Goal: Task Accomplishment & Management: Manage account settings

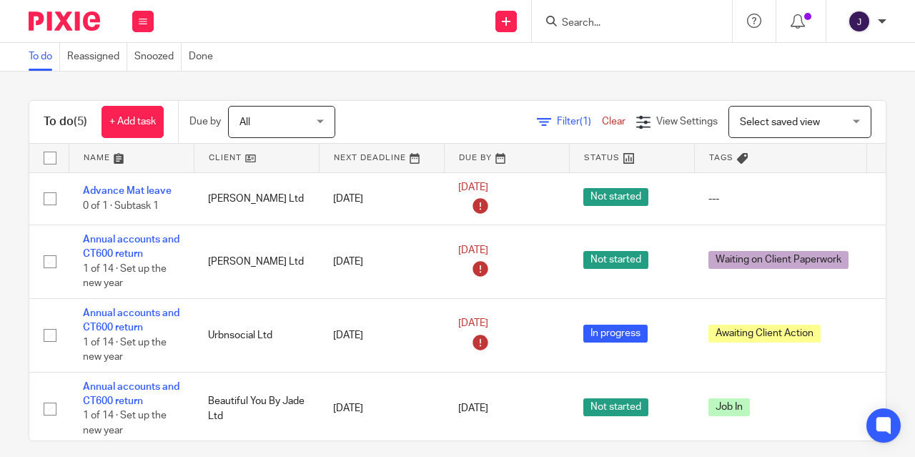
click at [588, 18] on input "Search" at bounding box center [625, 23] width 129 height 13
type input "cdf"
click at [627, 56] on link at bounding box center [646, 55] width 177 height 21
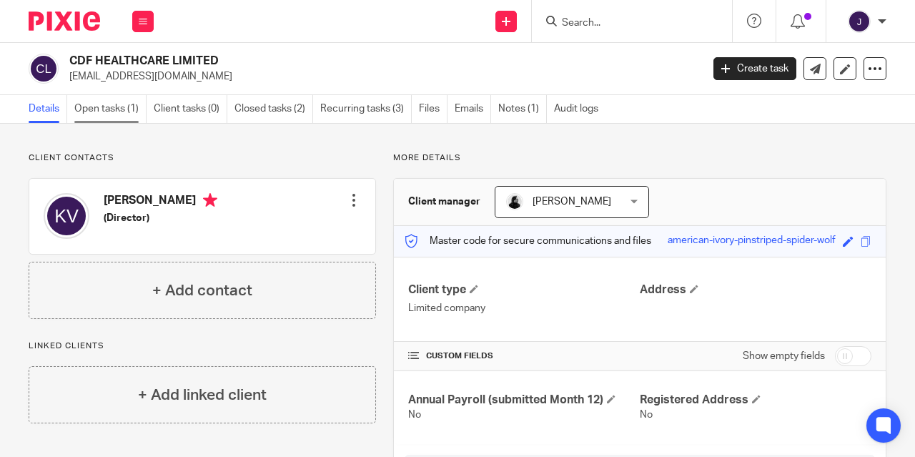
click at [100, 108] on link "Open tasks (1)" at bounding box center [110, 109] width 72 height 28
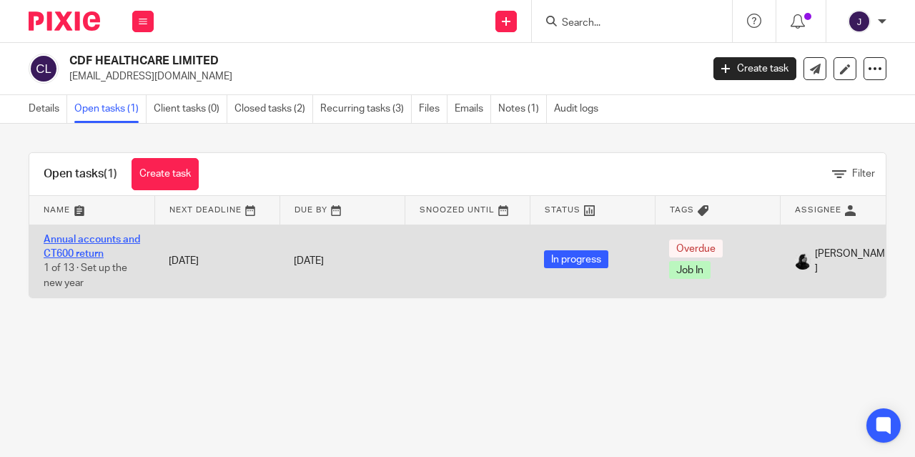
click at [63, 242] on link "Annual accounts and CT600 return" at bounding box center [92, 247] width 97 height 24
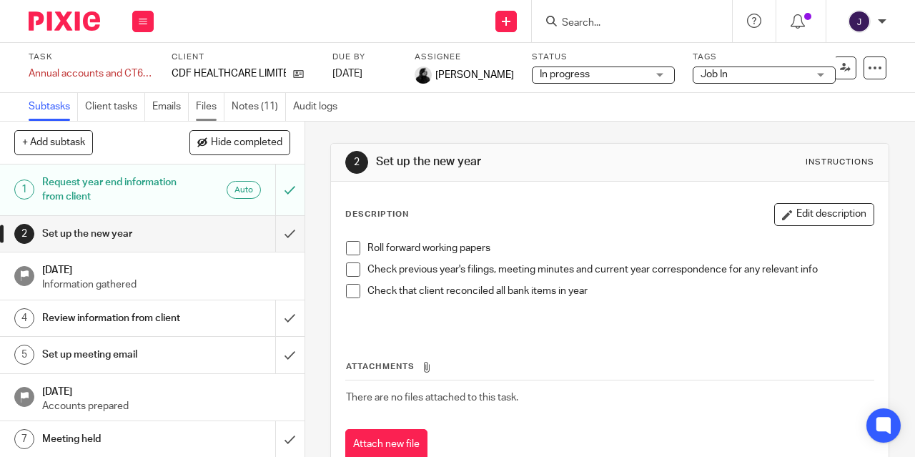
click at [206, 107] on link "Files" at bounding box center [210, 107] width 29 height 28
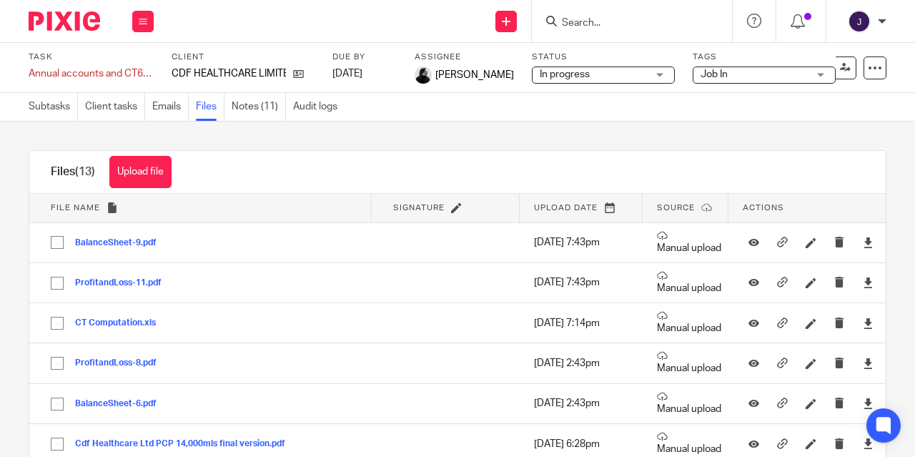
click at [136, 168] on button "Upload file" at bounding box center [140, 172] width 62 height 32
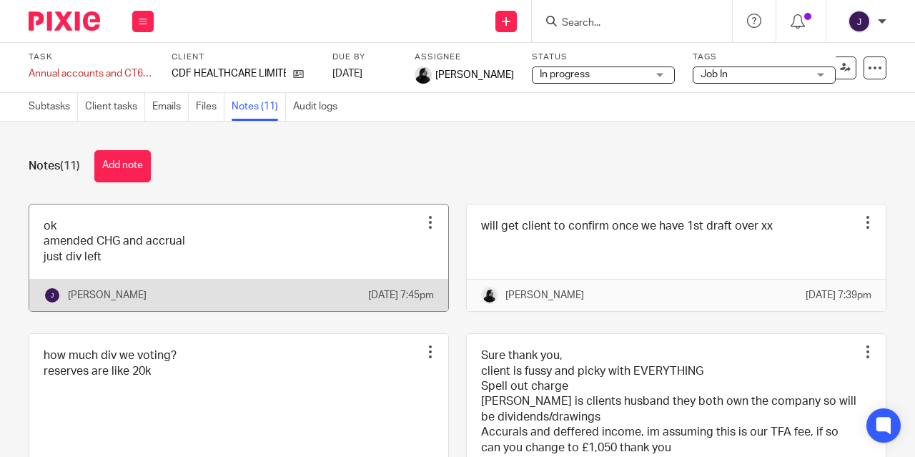
click at [109, 257] on link at bounding box center [238, 257] width 419 height 107
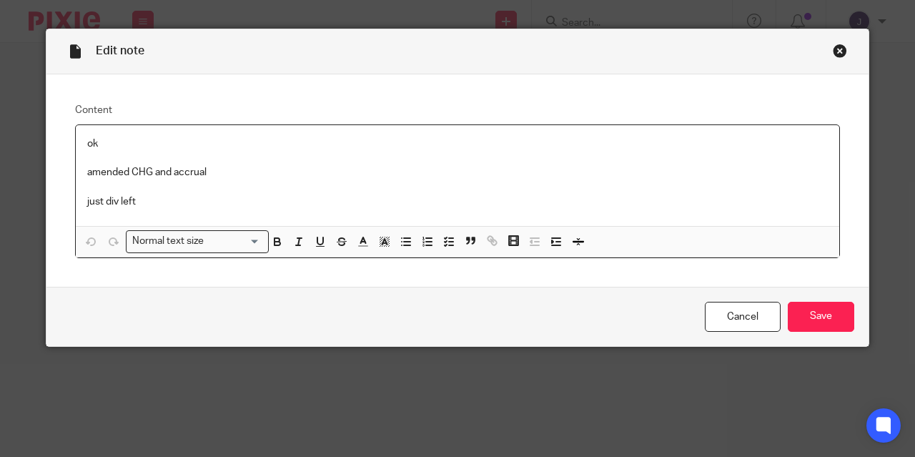
click at [158, 202] on p "just div left" at bounding box center [457, 201] width 741 height 14
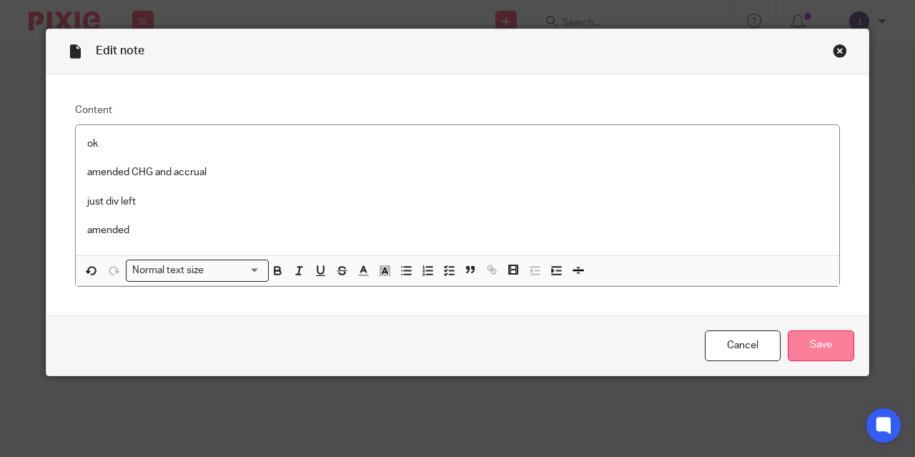
click at [812, 352] on input "Save" at bounding box center [821, 345] width 66 height 31
